Goal: Find contact information: Find contact information

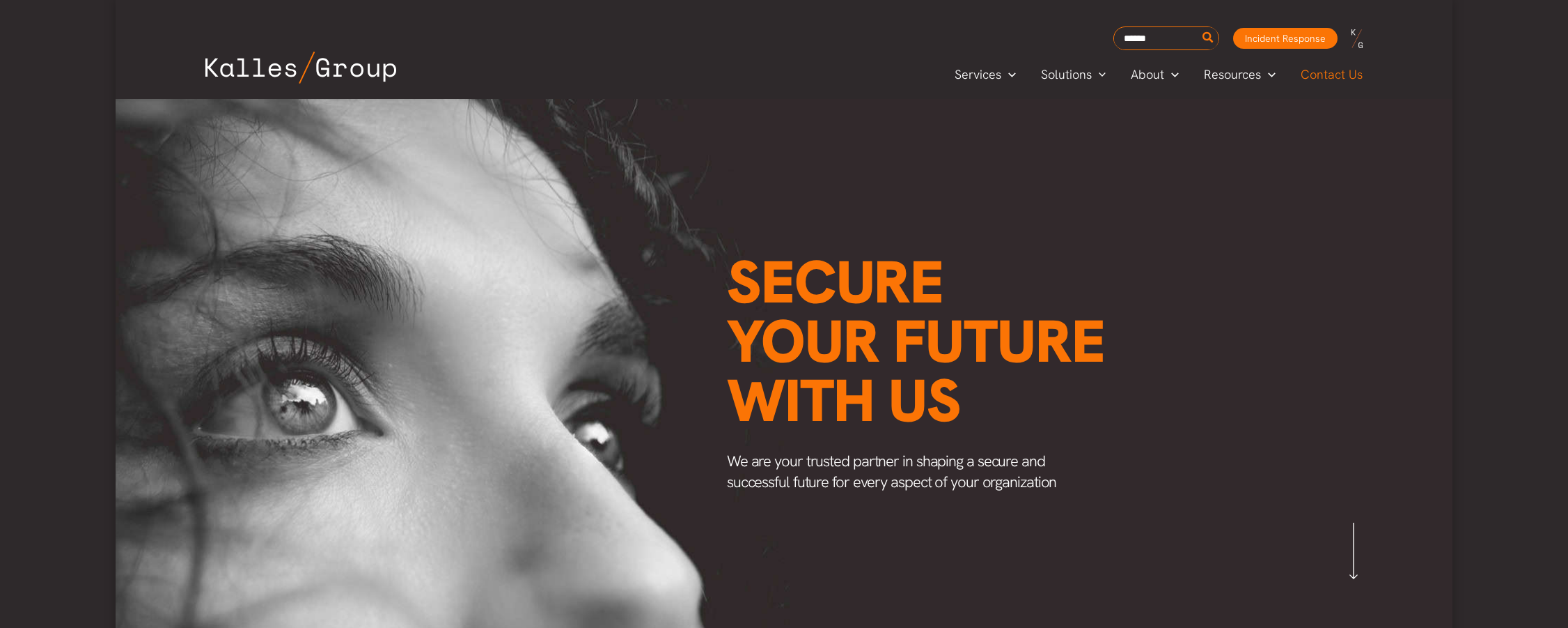
click at [1365, 72] on link "Contact Us" at bounding box center [1332, 75] width 88 height 21
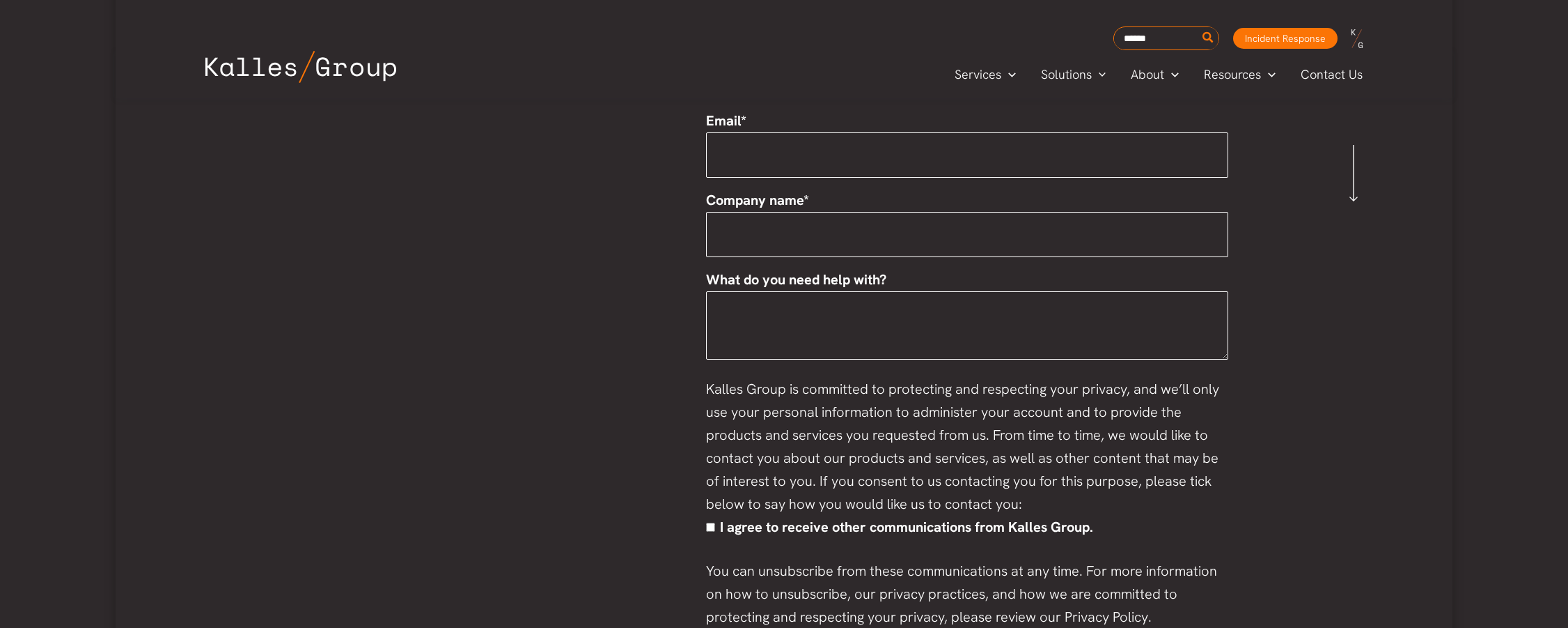
scroll to position [903, 0]
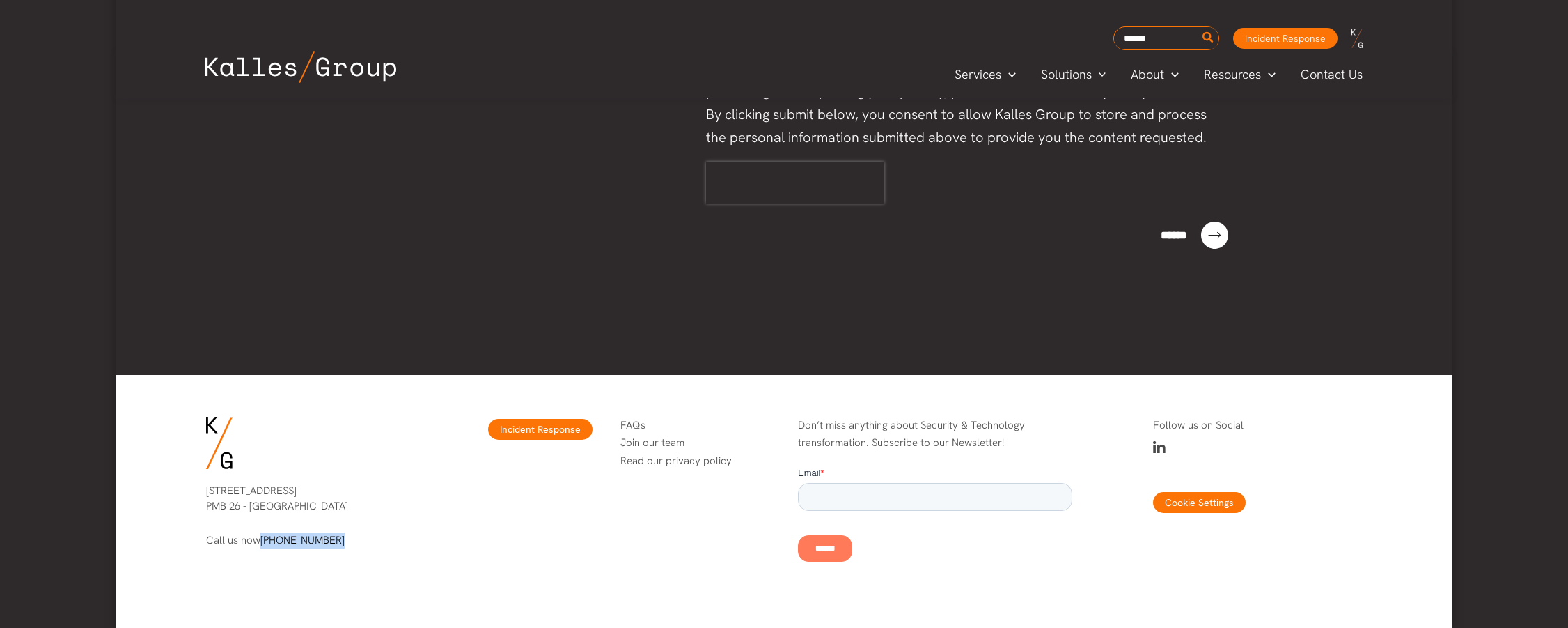
drag, startPoint x: 334, startPoint y: 540, endPoint x: 260, endPoint y: 543, distance: 74.1
click at [260, 543] on p "Call us now (206) 395-9925" at bounding box center [310, 540] width 209 height 17
copy p "[PHONE_NUMBER]"
